Goal: Task Accomplishment & Management: Manage account settings

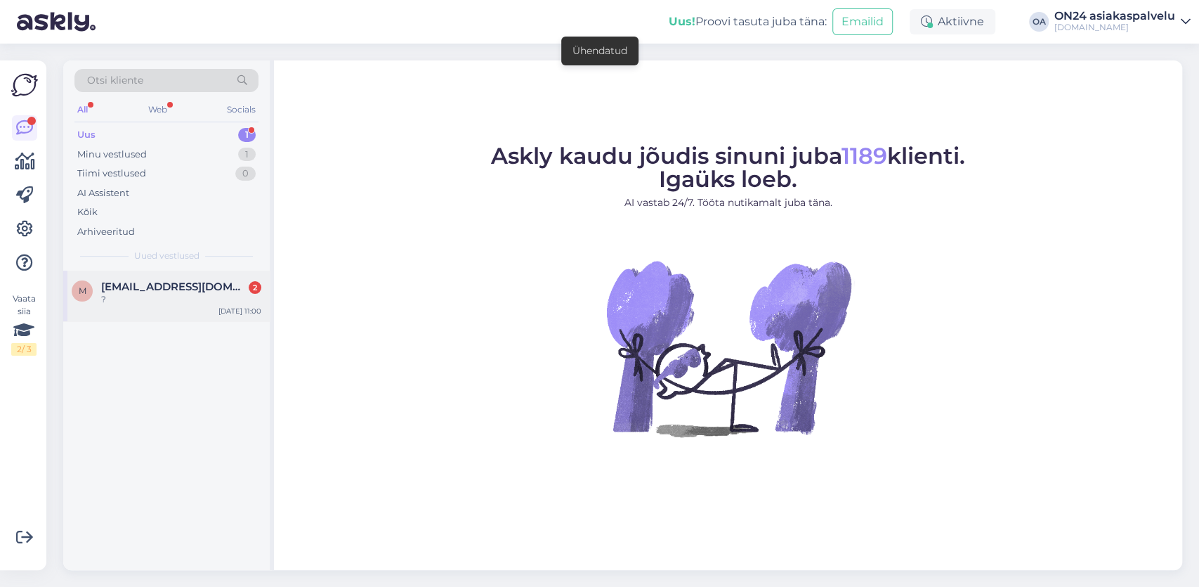
click at [158, 300] on div "?" at bounding box center [181, 299] width 160 height 13
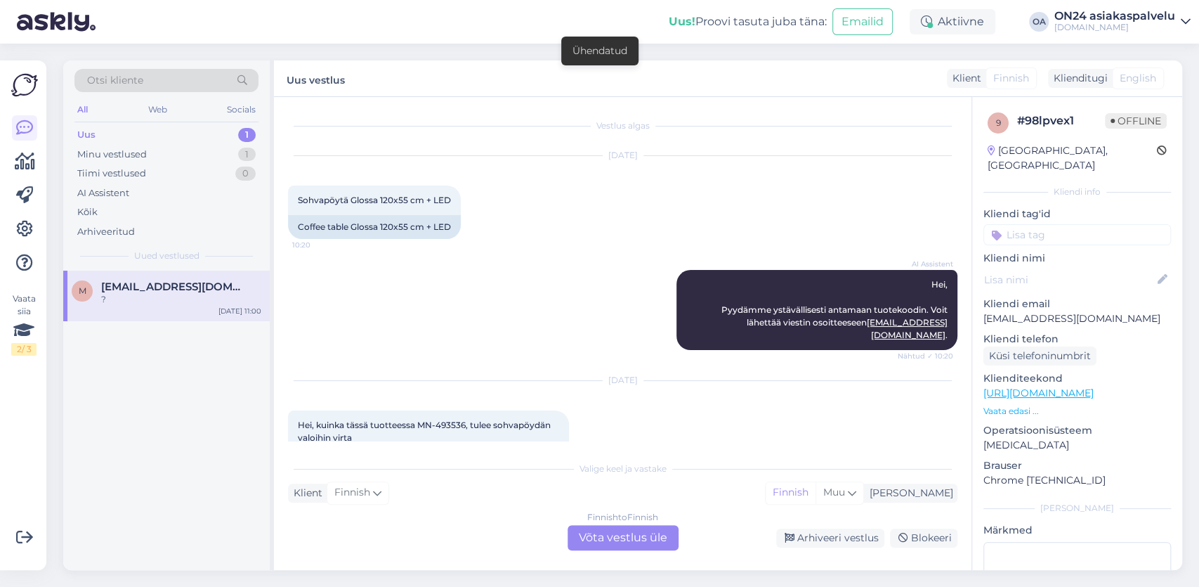
scroll to position [317, 0]
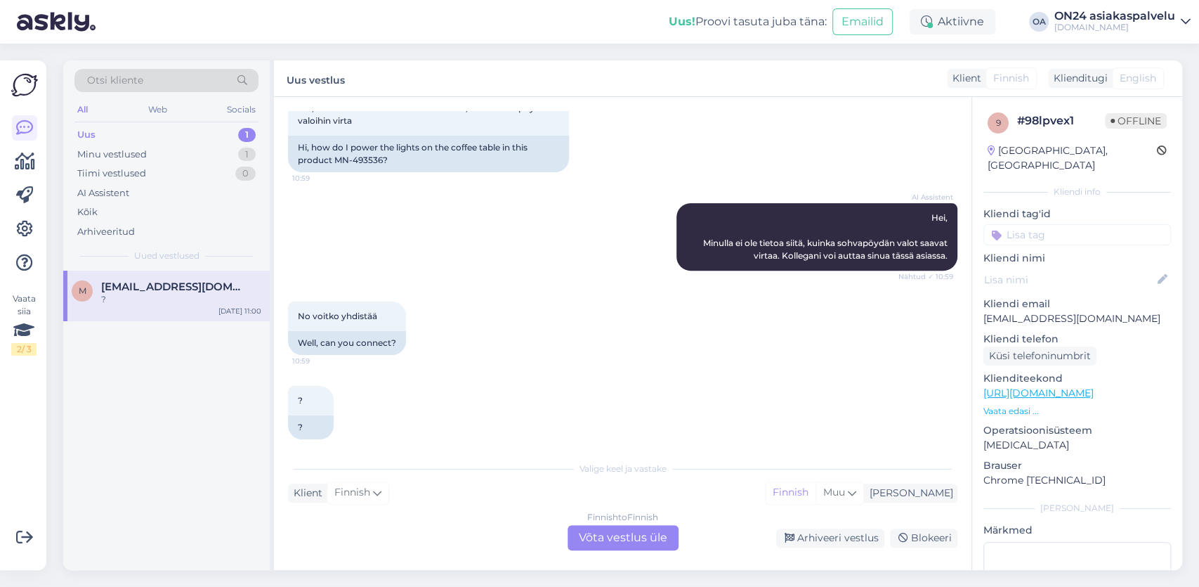
click at [602, 538] on div "Finnish to Finnish Võta vestlus üle" at bounding box center [623, 537] width 111 height 25
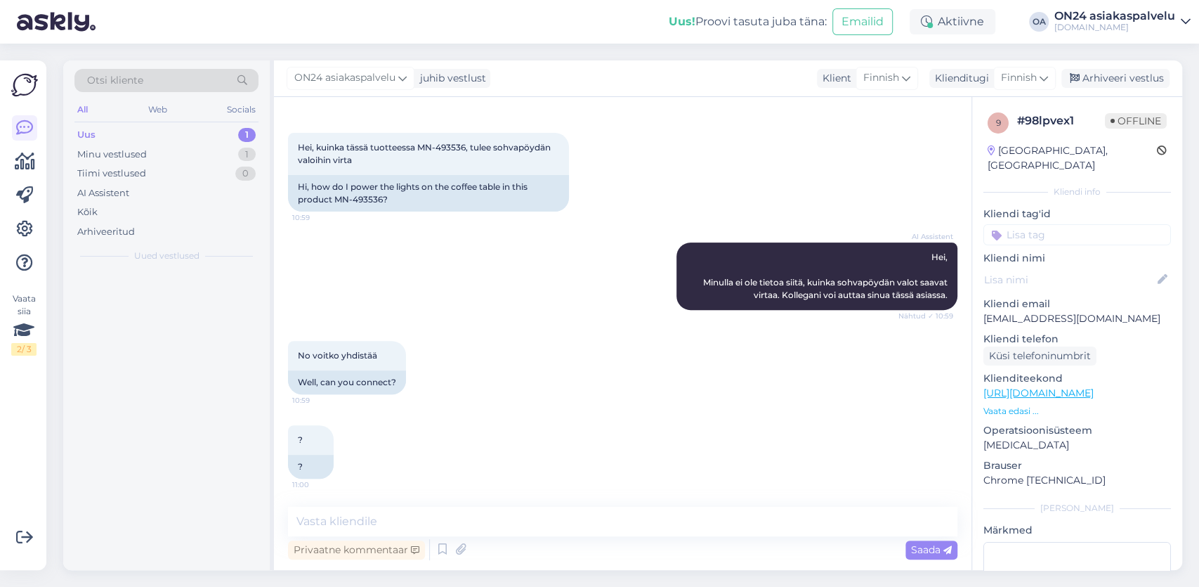
scroll to position [264, 0]
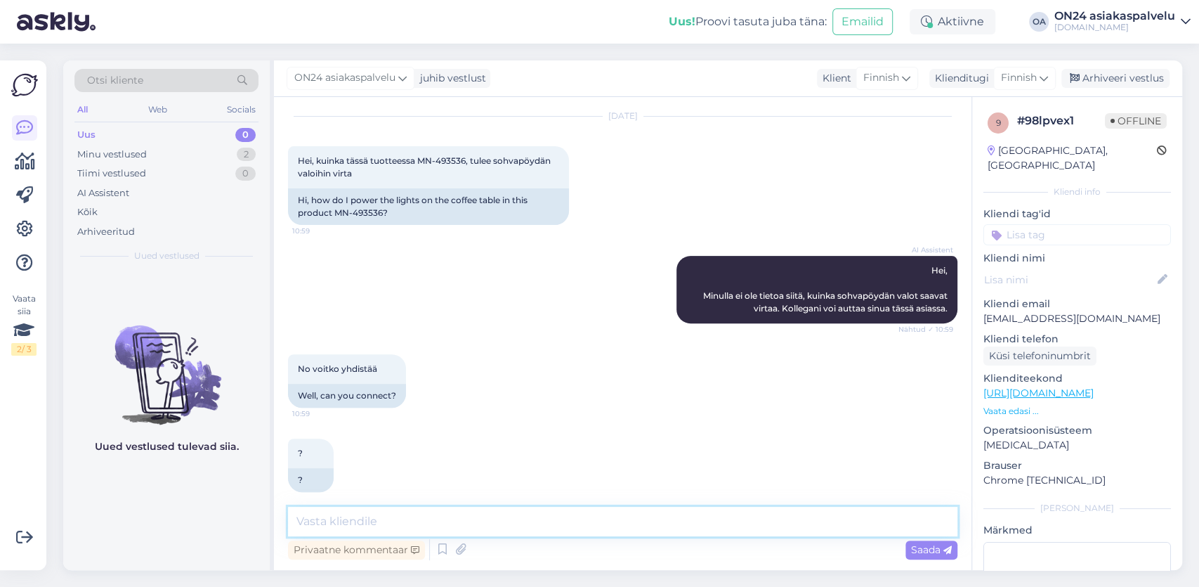
click at [400, 519] on textarea at bounding box center [623, 522] width 670 height 30
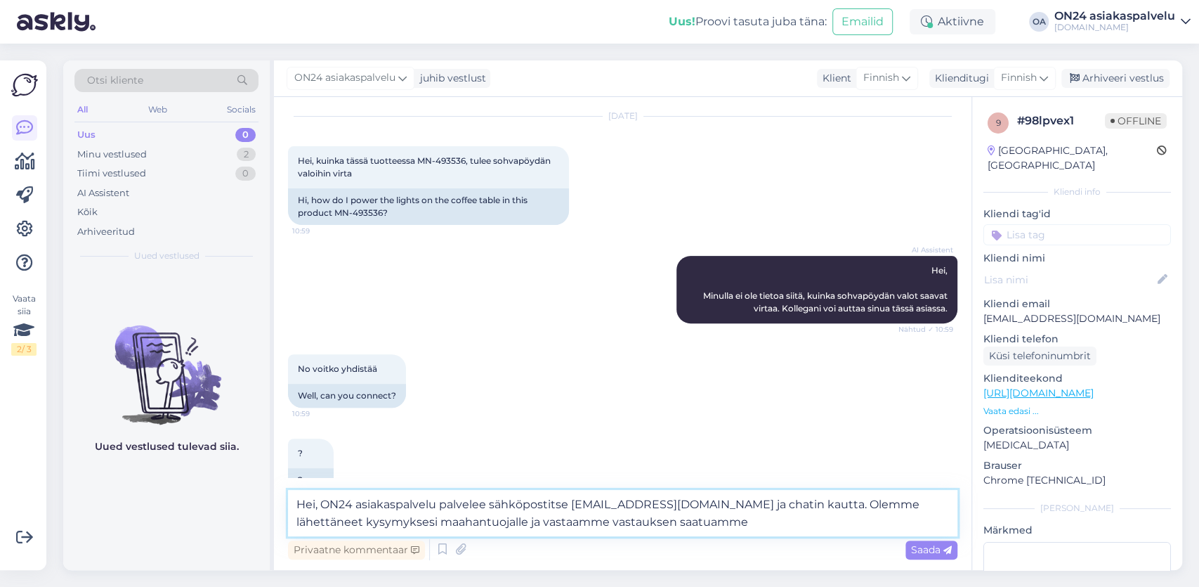
type textarea "Hei, ON24 asiakaspalvelu palvelee sähköpostitse [EMAIL_ADDRESS][DOMAIN_NAME] ja…"
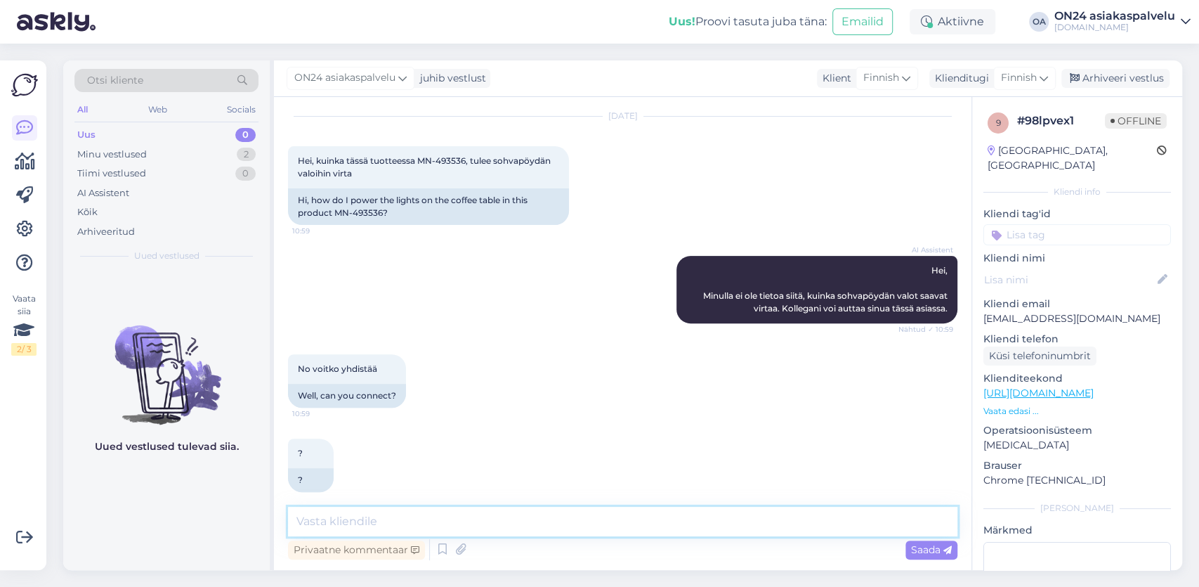
scroll to position [363, 0]
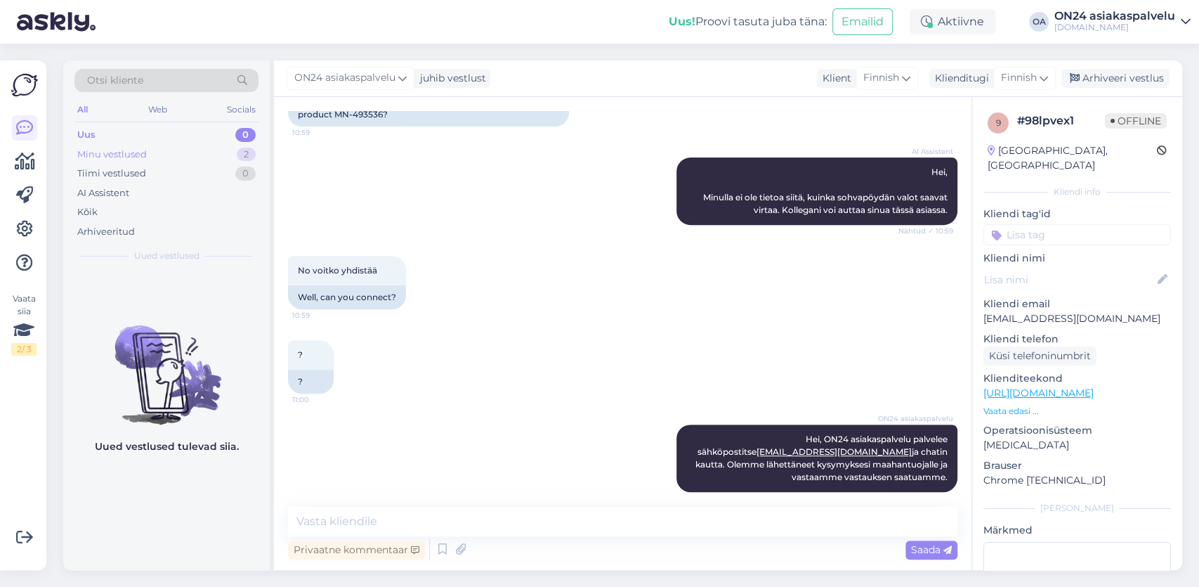
click at [162, 152] on div "Minu vestlused 2" at bounding box center [166, 155] width 184 height 20
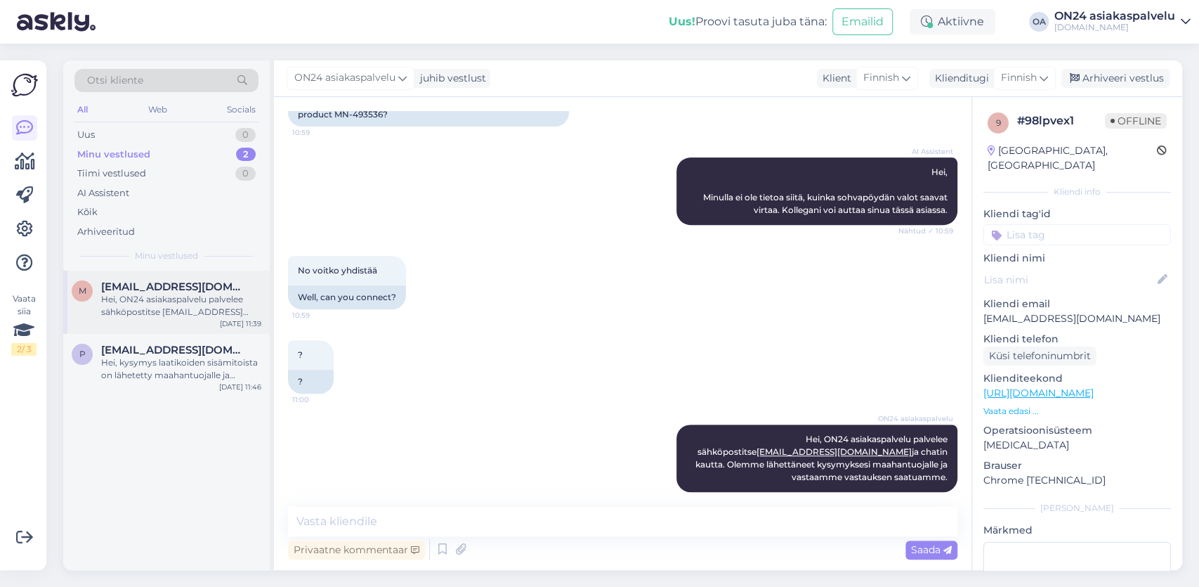
click at [181, 300] on div "Hei, ON24 asiakaspalvelu palvelee sähköpostitse [EMAIL_ADDRESS][DOMAIN_NAME] ja…" at bounding box center [181, 305] width 160 height 25
click at [1118, 81] on div "Arhiveeri vestlus" at bounding box center [1116, 78] width 108 height 19
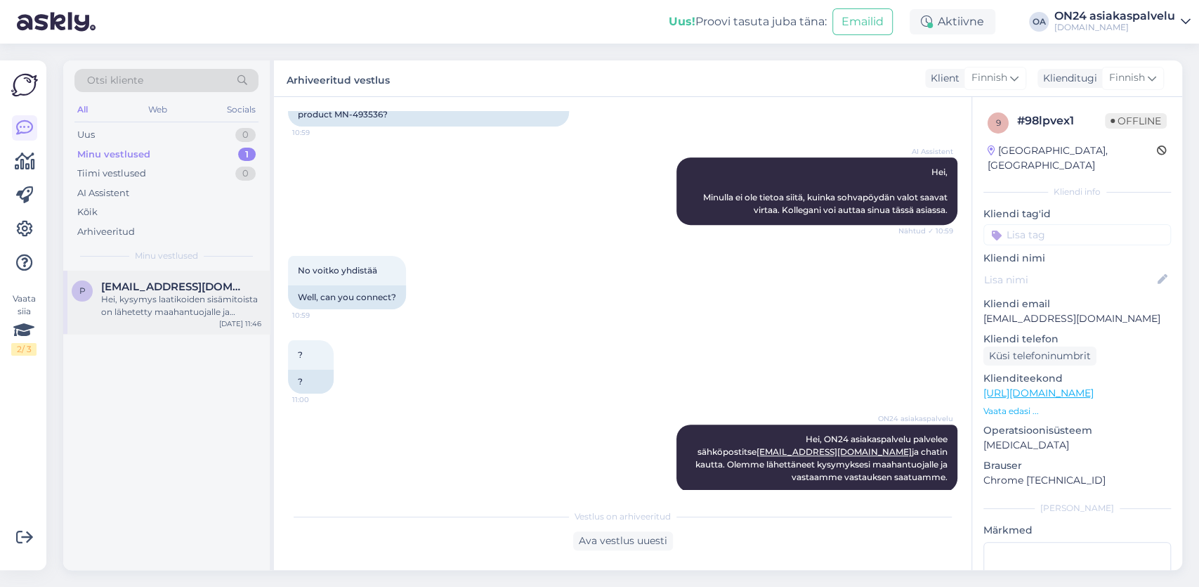
click at [202, 307] on div "Hei, kysymys laatikoiden sisämitoista on lähetetty maahantuojalle ja vastaamme …" at bounding box center [181, 305] width 160 height 25
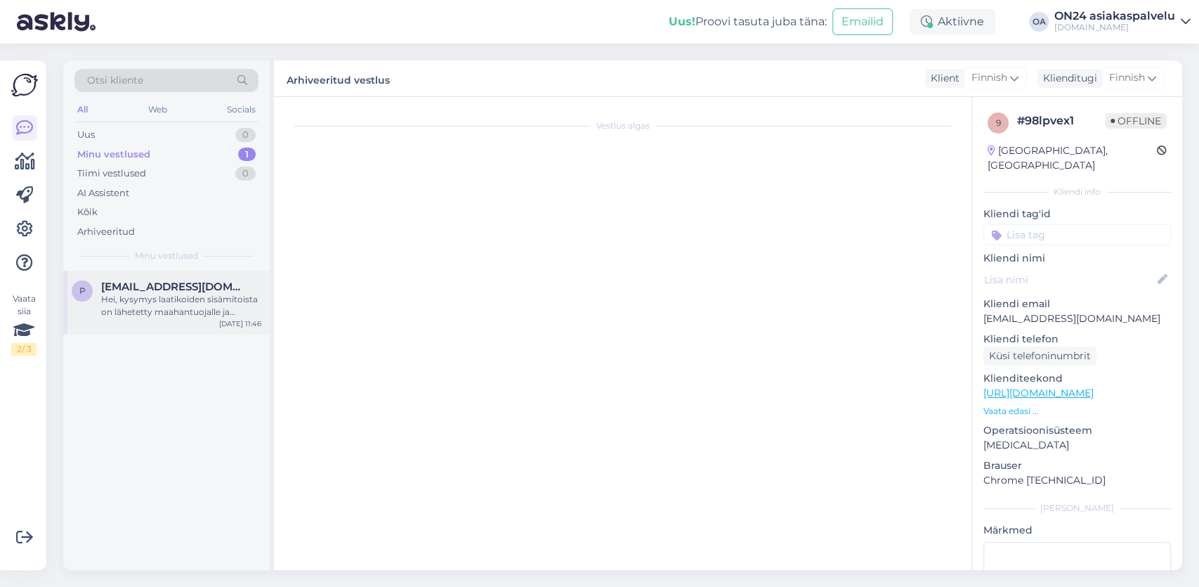
scroll to position [4757, 0]
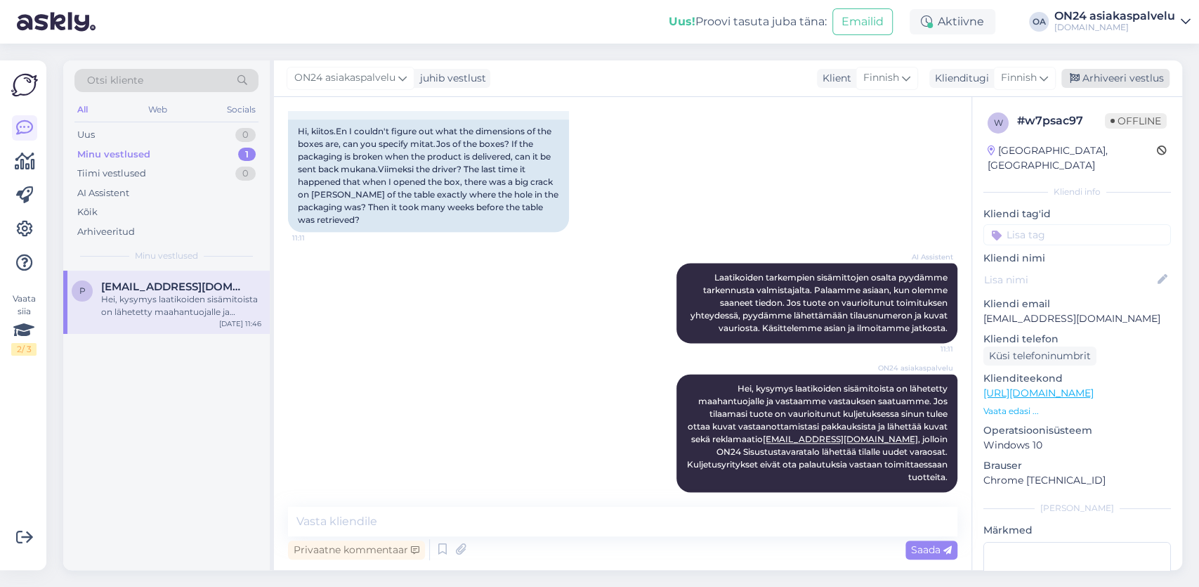
click at [1140, 77] on div "Arhiveeri vestlus" at bounding box center [1116, 78] width 108 height 19
